Goal: Obtain resource: Obtain resource

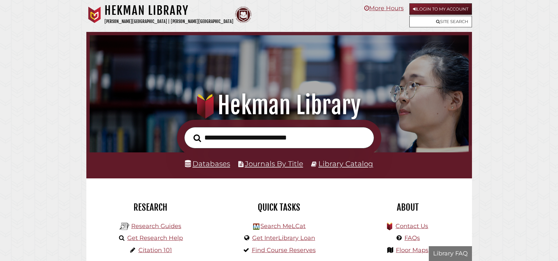
scroll to position [125, 376]
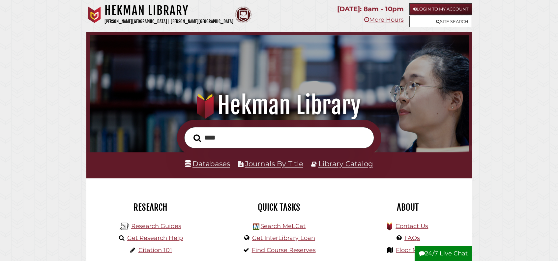
type input "****"
click at [190, 132] on button "Search" at bounding box center [197, 138] width 14 height 12
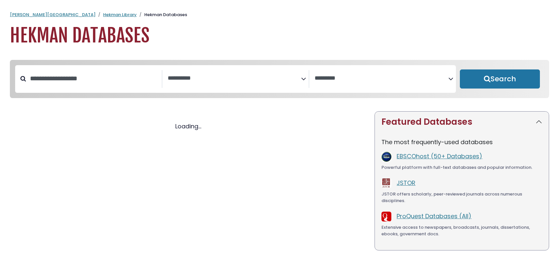
select select "Database Subject Filter"
select select "Database Vendors Filter"
select select "Database Subject Filter"
select select "Database Vendors Filter"
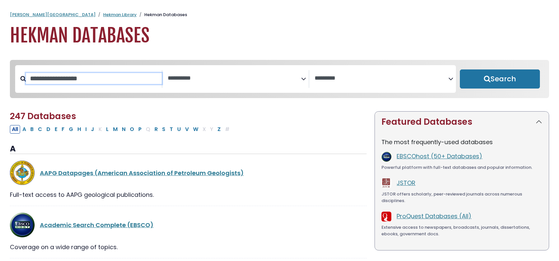
click at [99, 84] on input "Search database by title or keyword" at bounding box center [94, 78] width 136 height 11
type input "*"
type input "********"
click at [460, 70] on button "Search" at bounding box center [500, 79] width 80 height 19
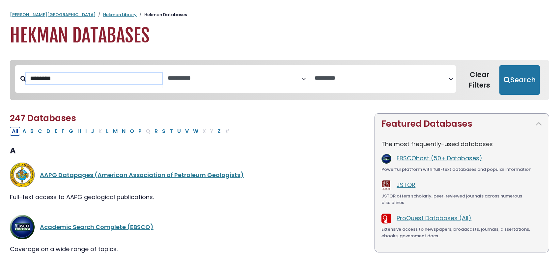
select select "Database Subject Filter"
select select "Database Vendors Filter"
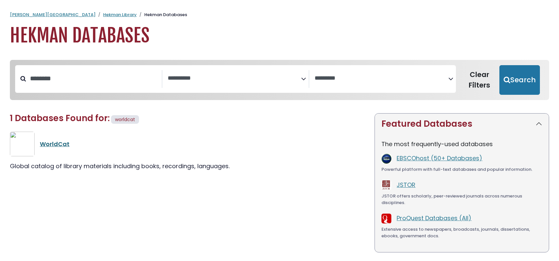
click at [67, 148] on link "WorldCat" at bounding box center [55, 144] width 30 height 8
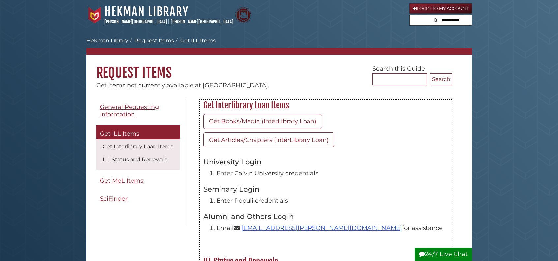
click at [247, 193] on h3 "Seminary Login" at bounding box center [325, 189] width 245 height 9
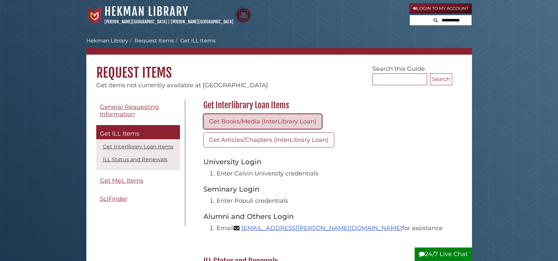
click at [262, 124] on link "Get Books/Media (InterLibrary Loan)" at bounding box center [262, 121] width 119 height 15
click at [265, 124] on link "Get Books/Media (InterLibrary Loan)" at bounding box center [262, 121] width 119 height 15
